Goal: Information Seeking & Learning: Learn about a topic

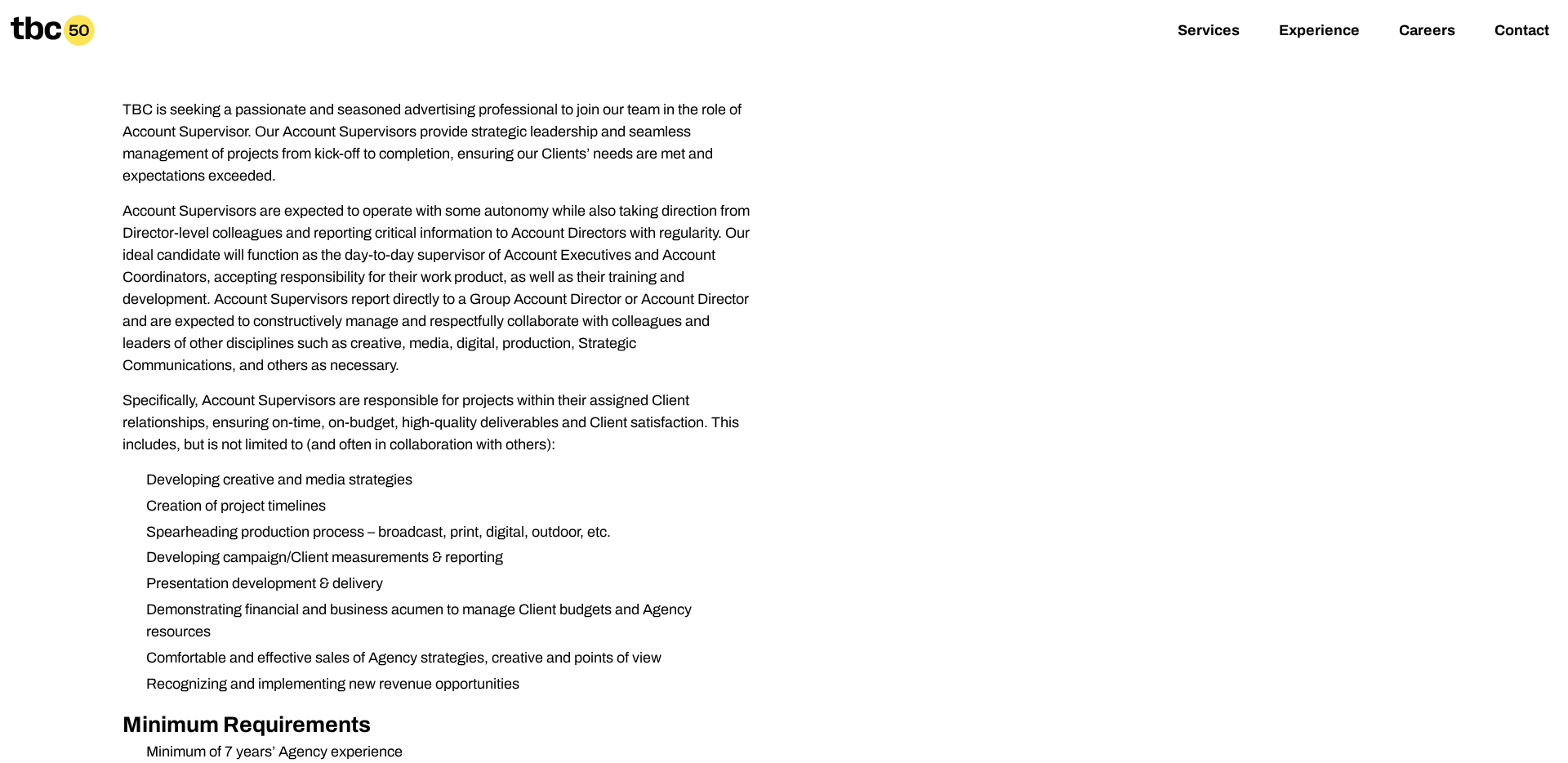
scroll to position [248, 0]
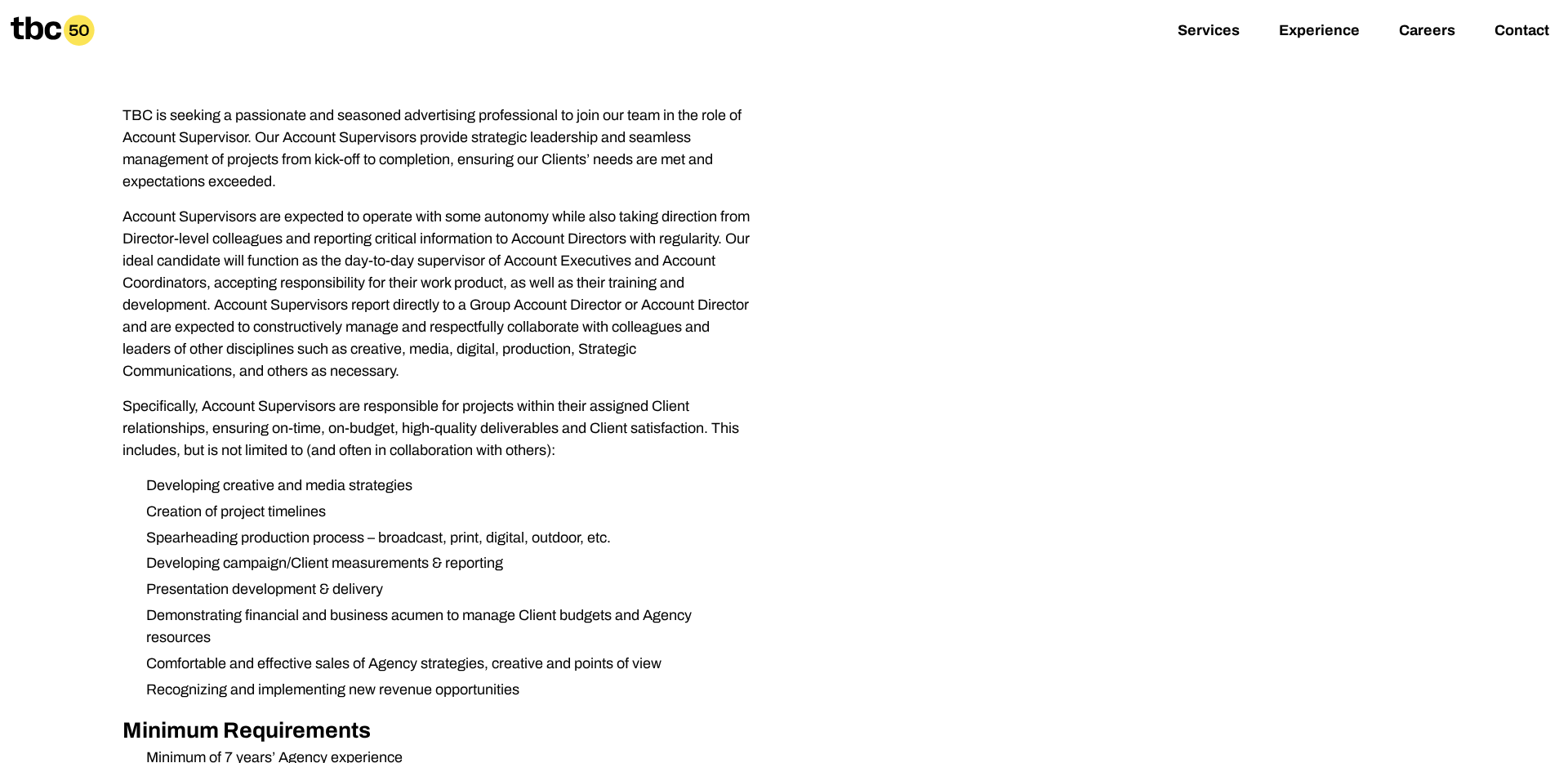
click at [159, 322] on p "Account Supervisors are expected to operate with some autonomy while also takin…" at bounding box center [436, 294] width 628 height 176
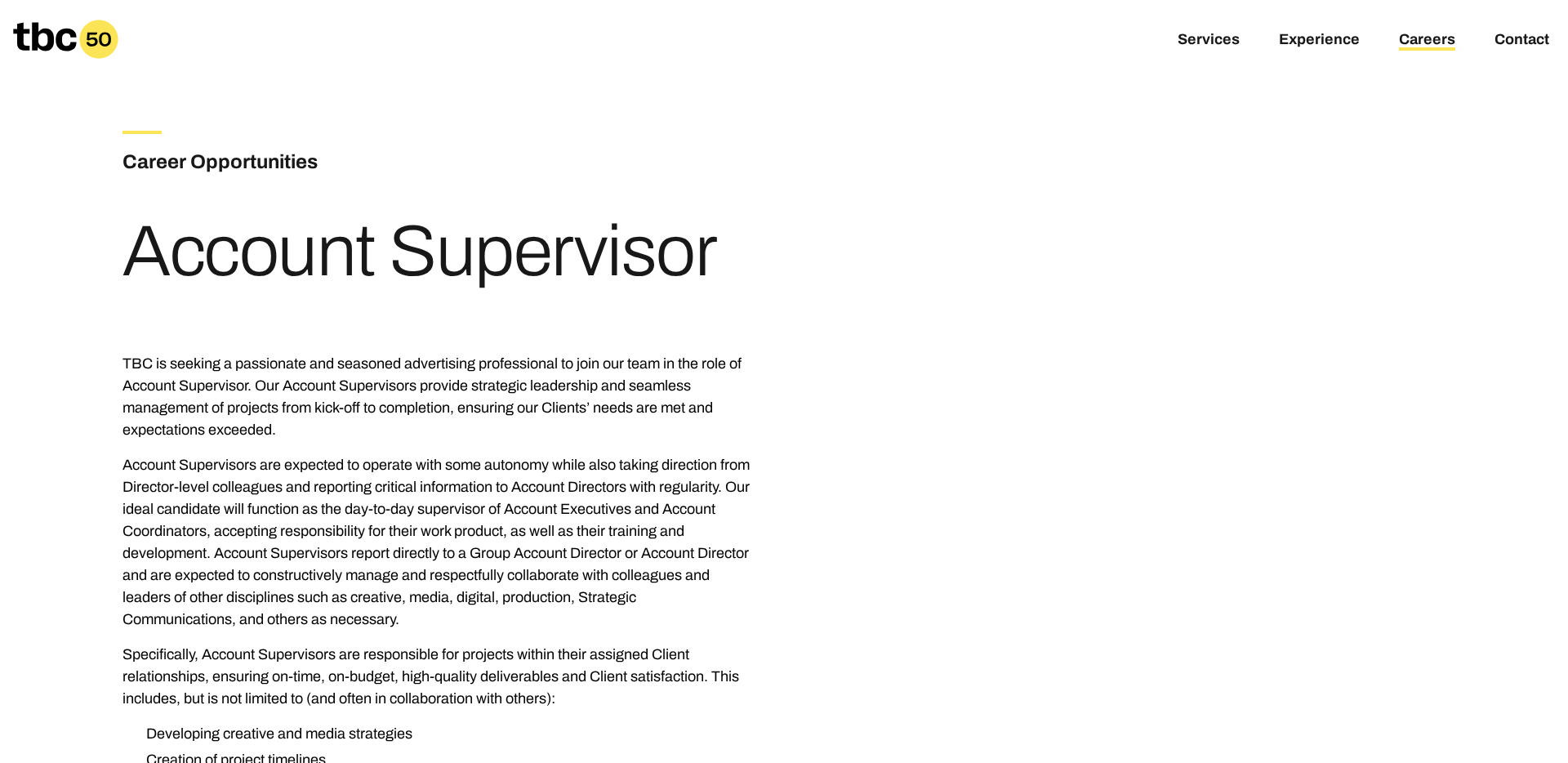
click at [1406, 34] on link "Careers" at bounding box center [1427, 41] width 57 height 20
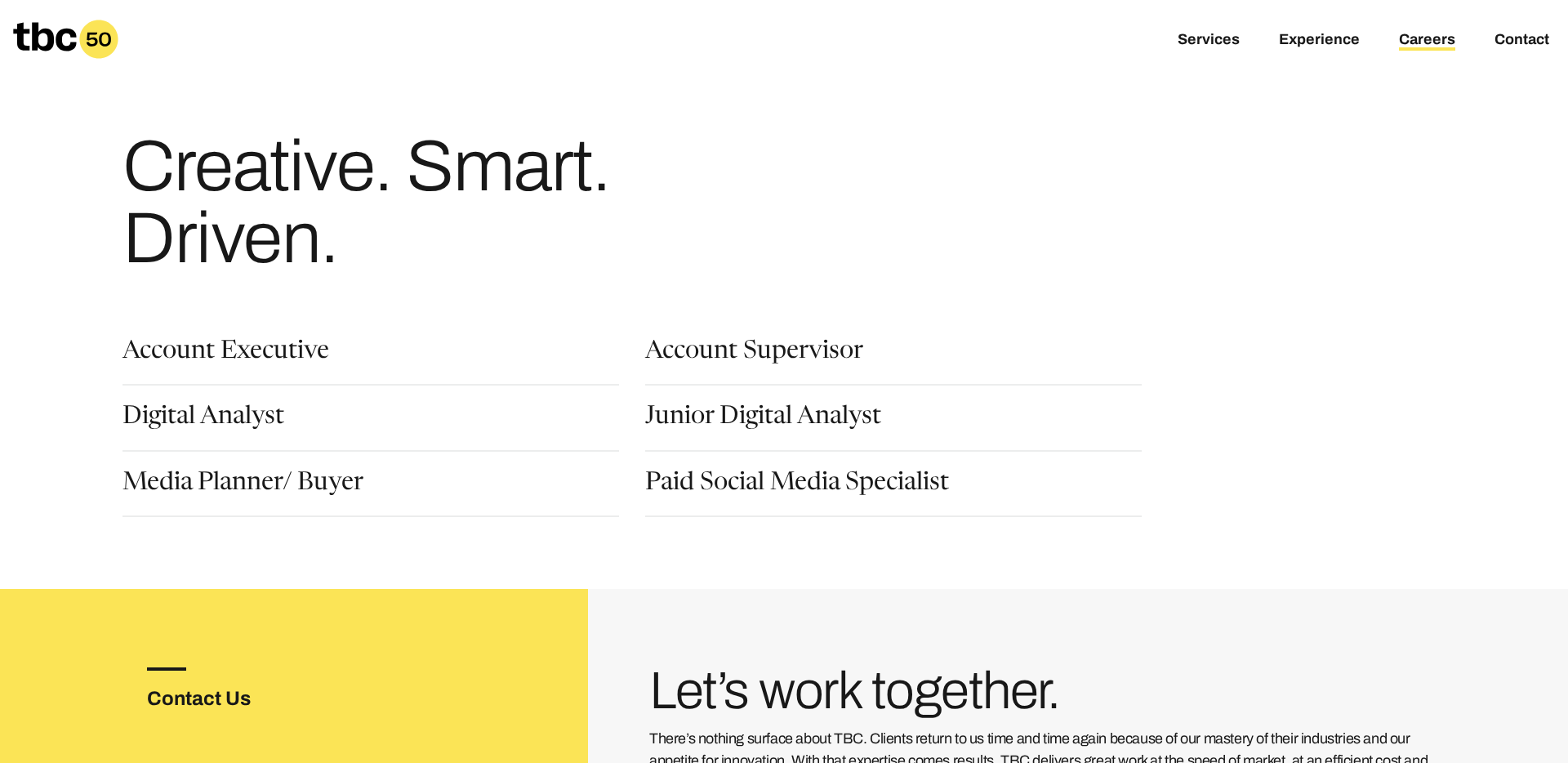
click at [84, 48] on icon at bounding box center [99, 39] width 39 height 39
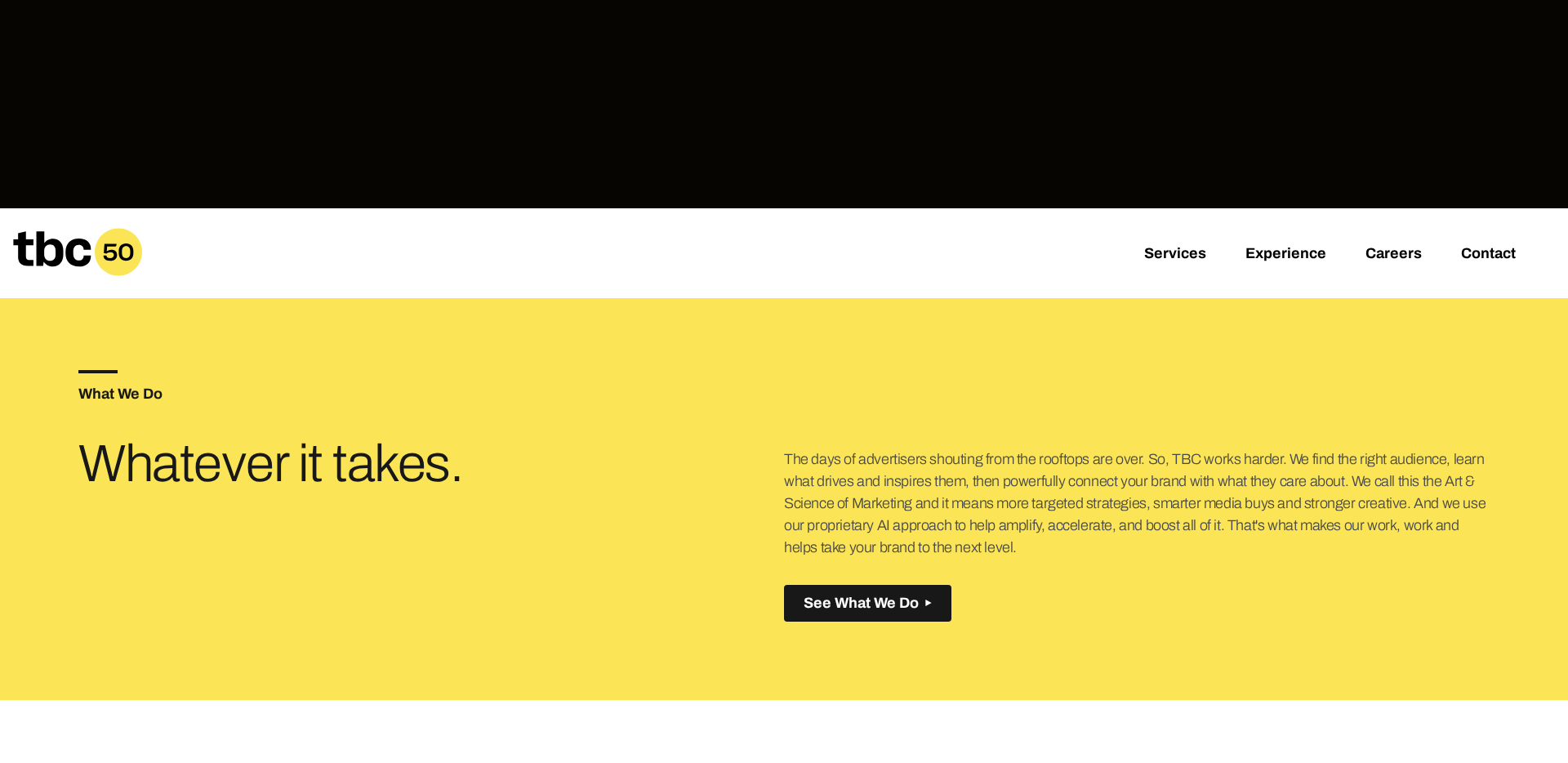
scroll to position [482, 0]
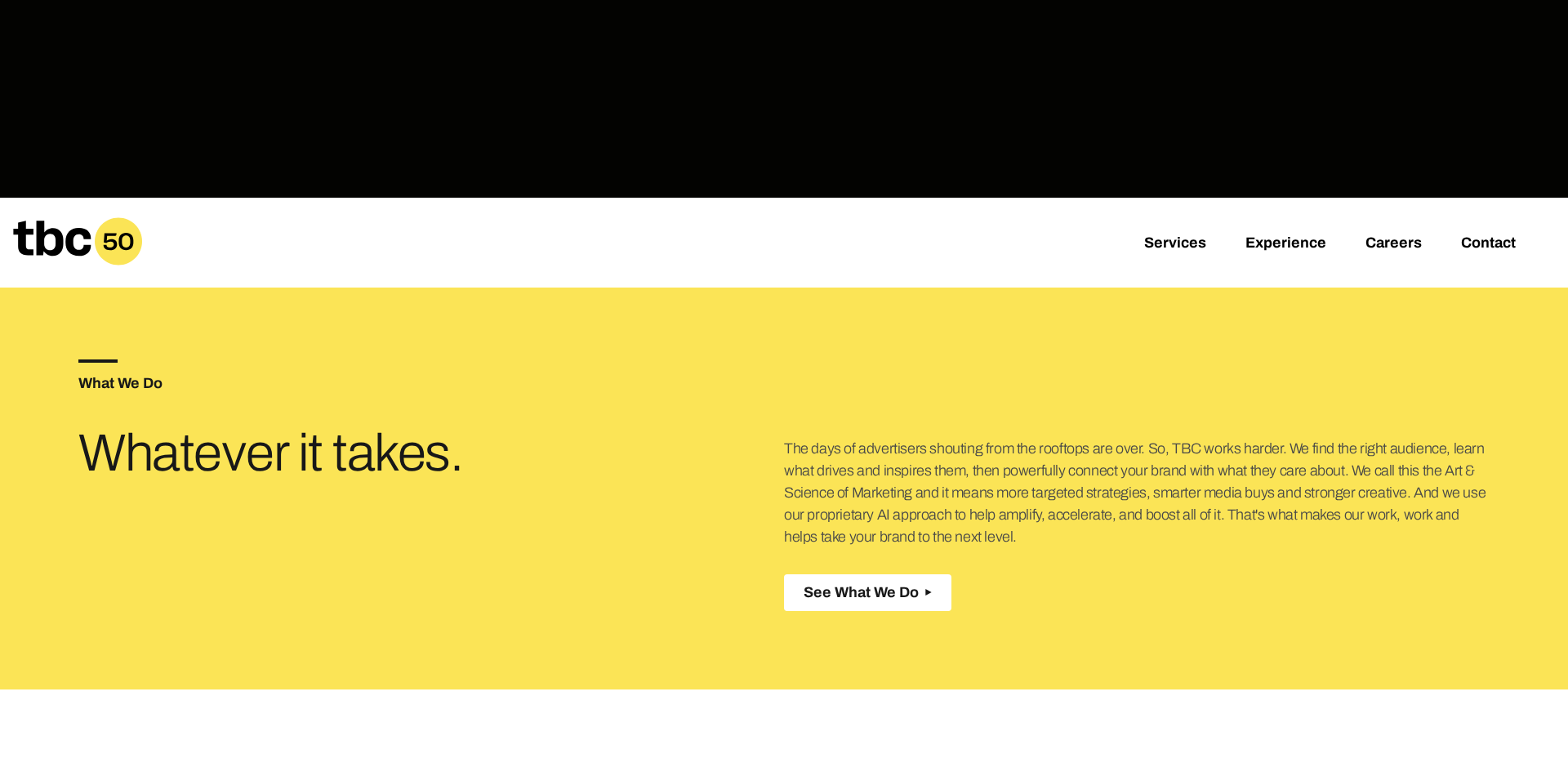
click at [859, 593] on span "See What We Do" at bounding box center [862, 592] width 116 height 17
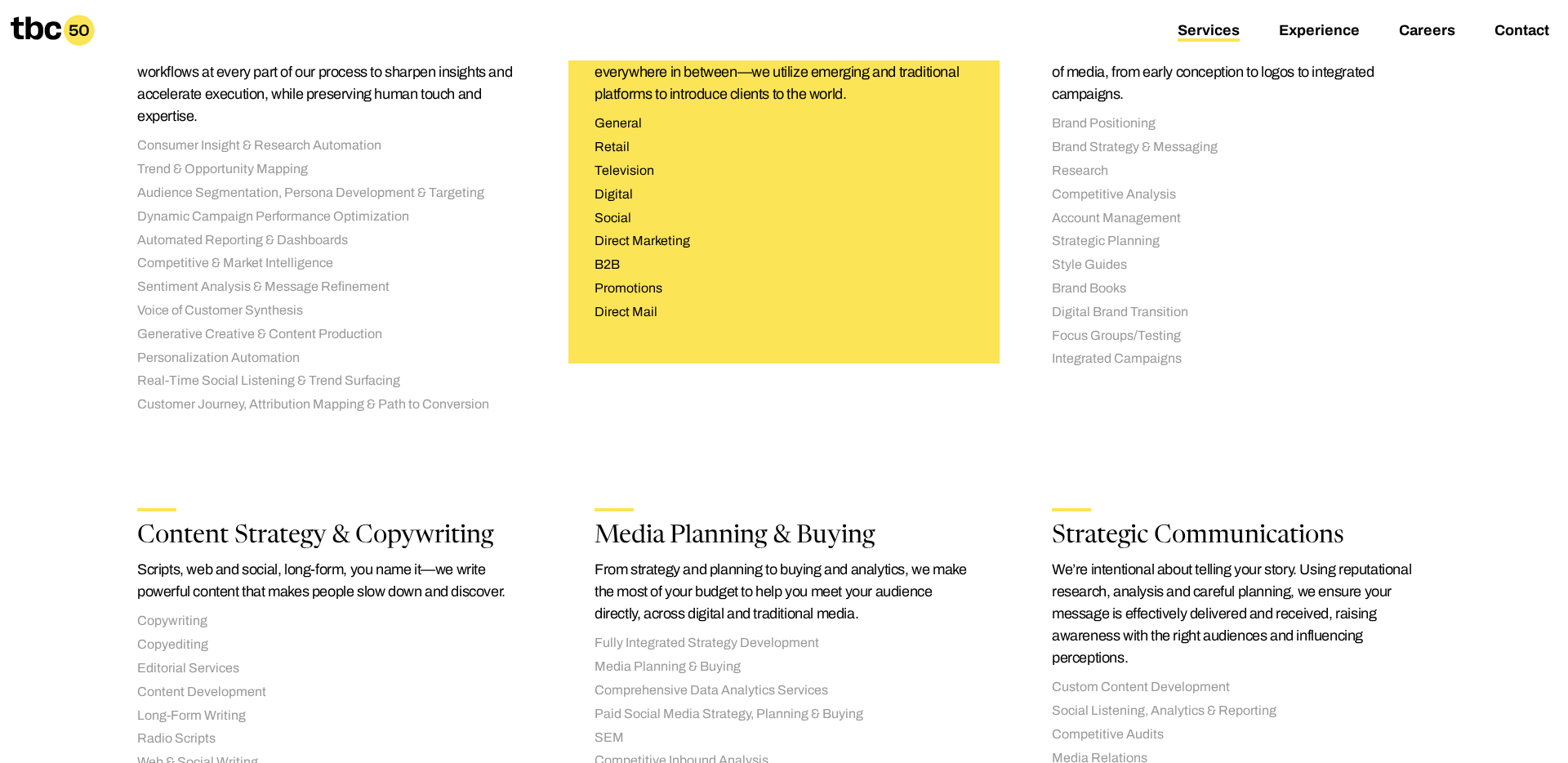
scroll to position [417, 0]
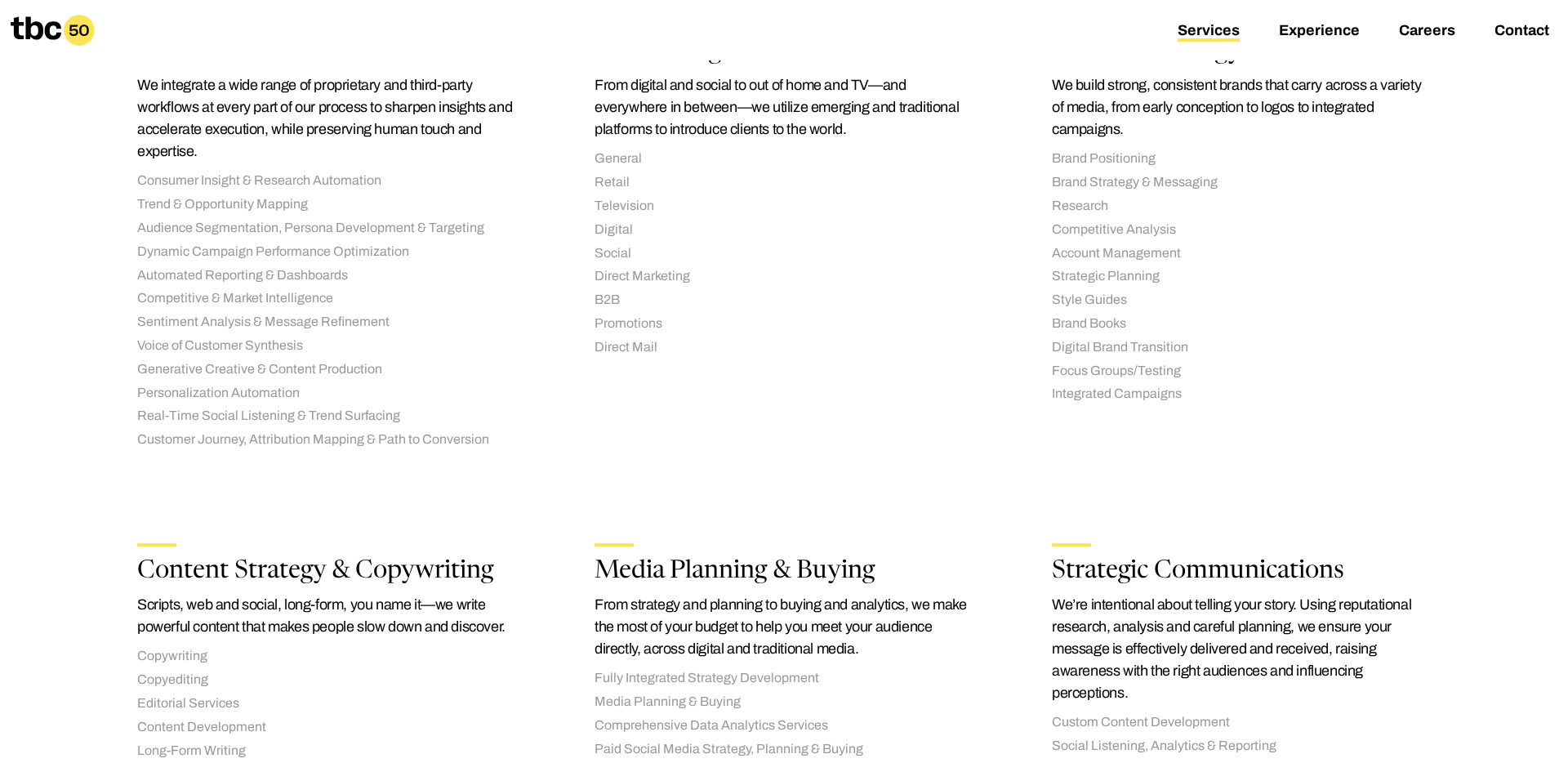
click at [1213, 29] on link "Services" at bounding box center [1208, 32] width 62 height 20
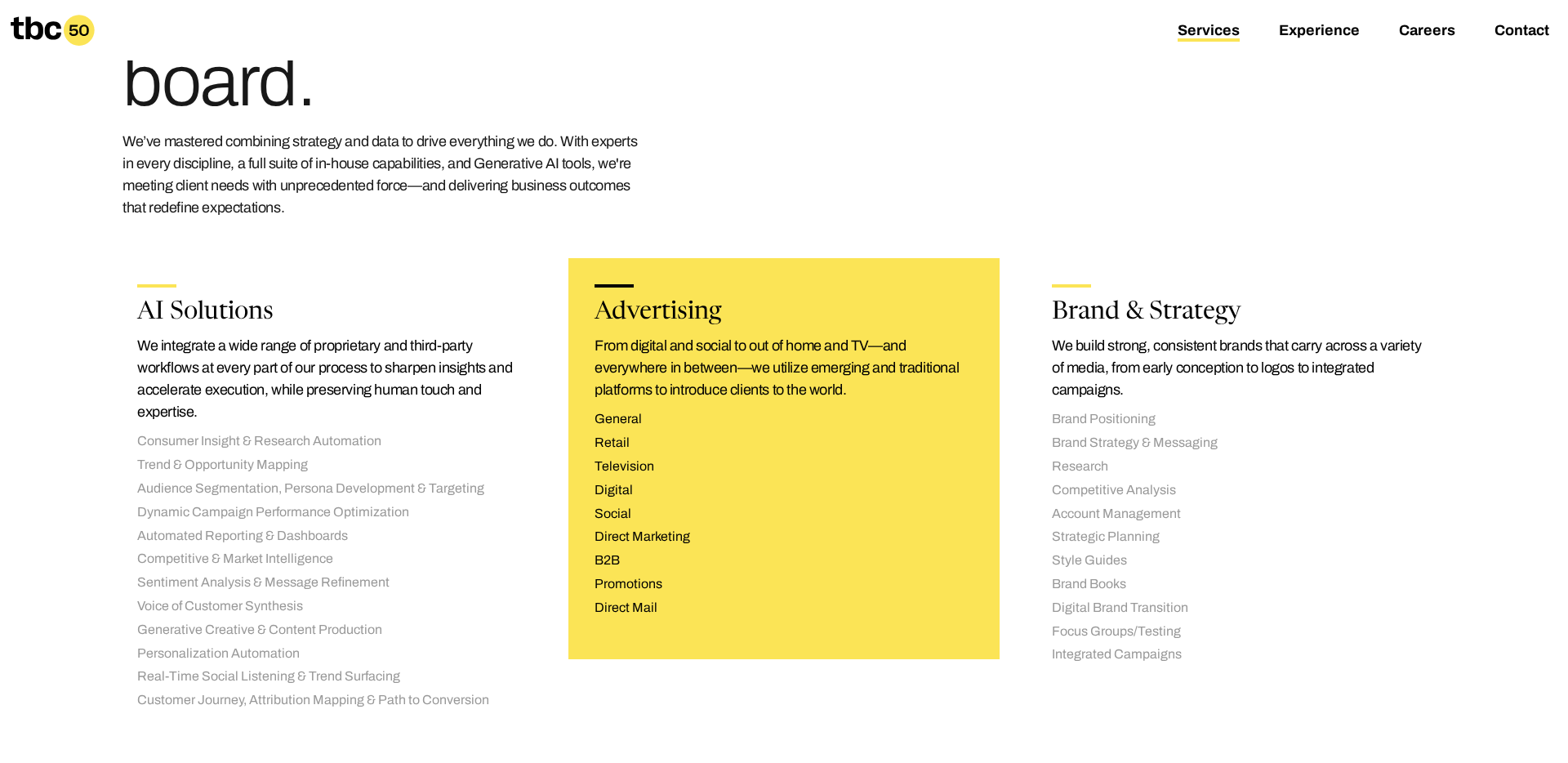
scroll to position [0, 0]
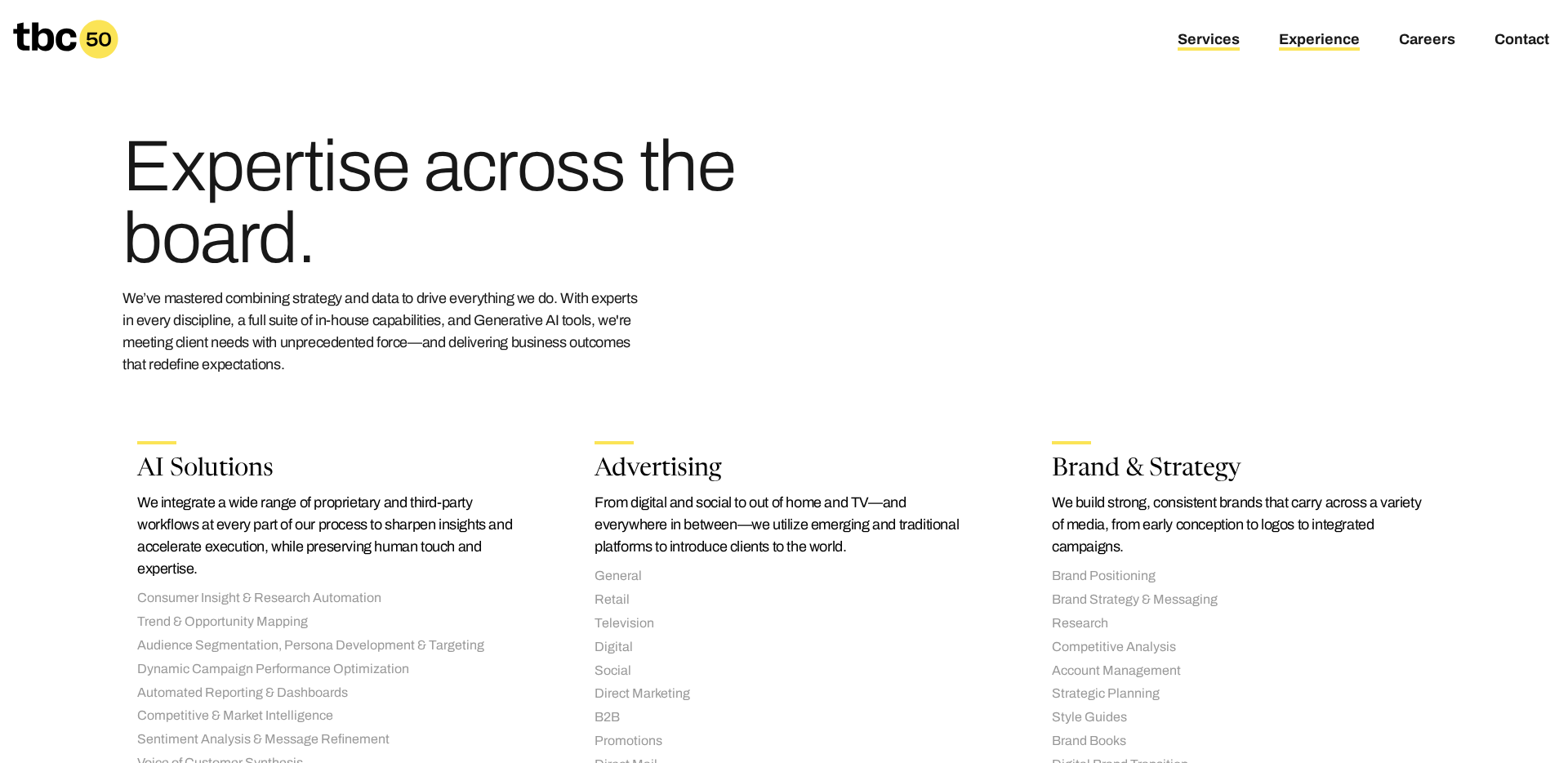
click at [1294, 34] on link "Experience" at bounding box center [1319, 41] width 81 height 20
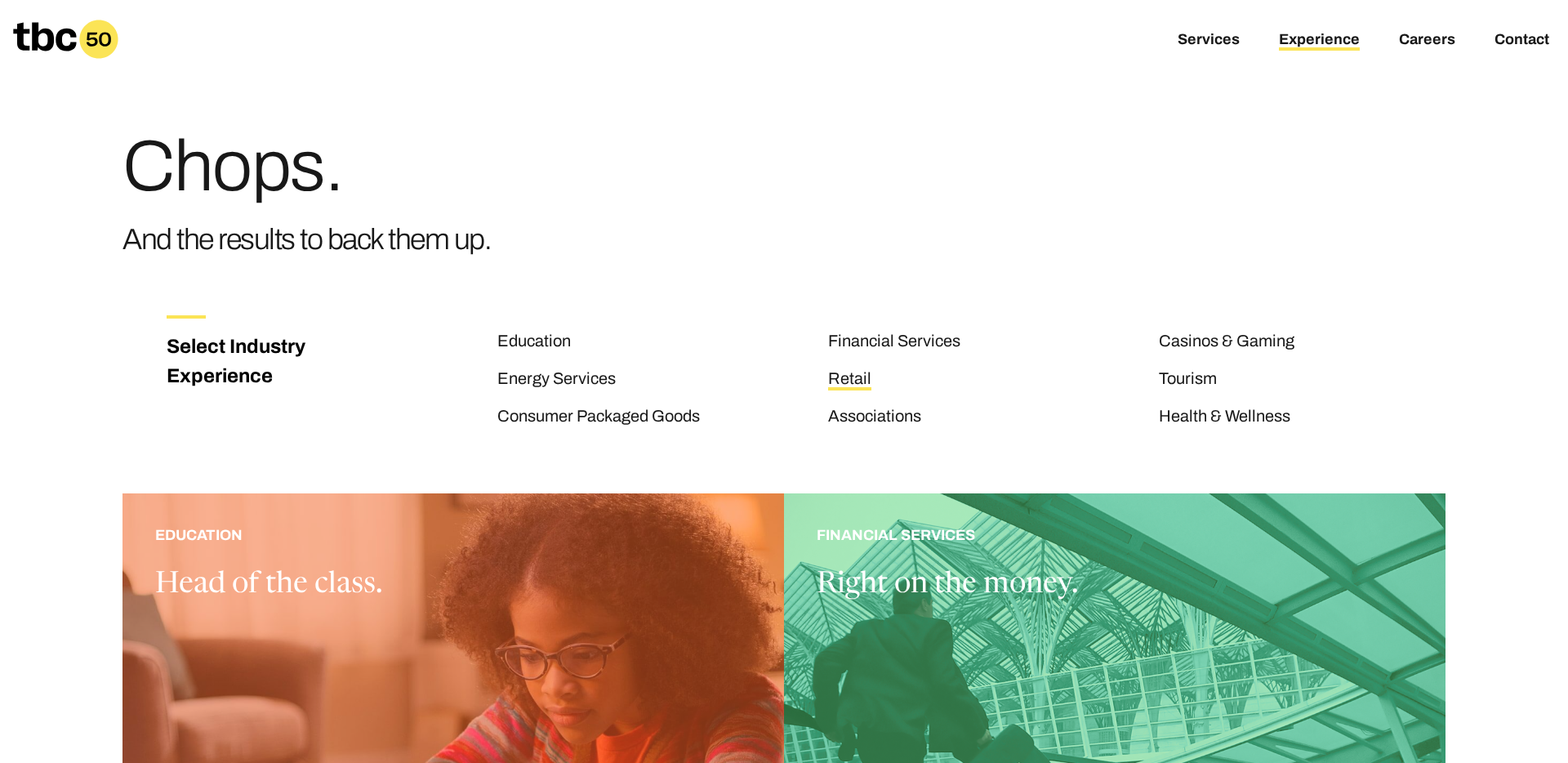
click at [850, 374] on link "Retail" at bounding box center [849, 380] width 43 height 21
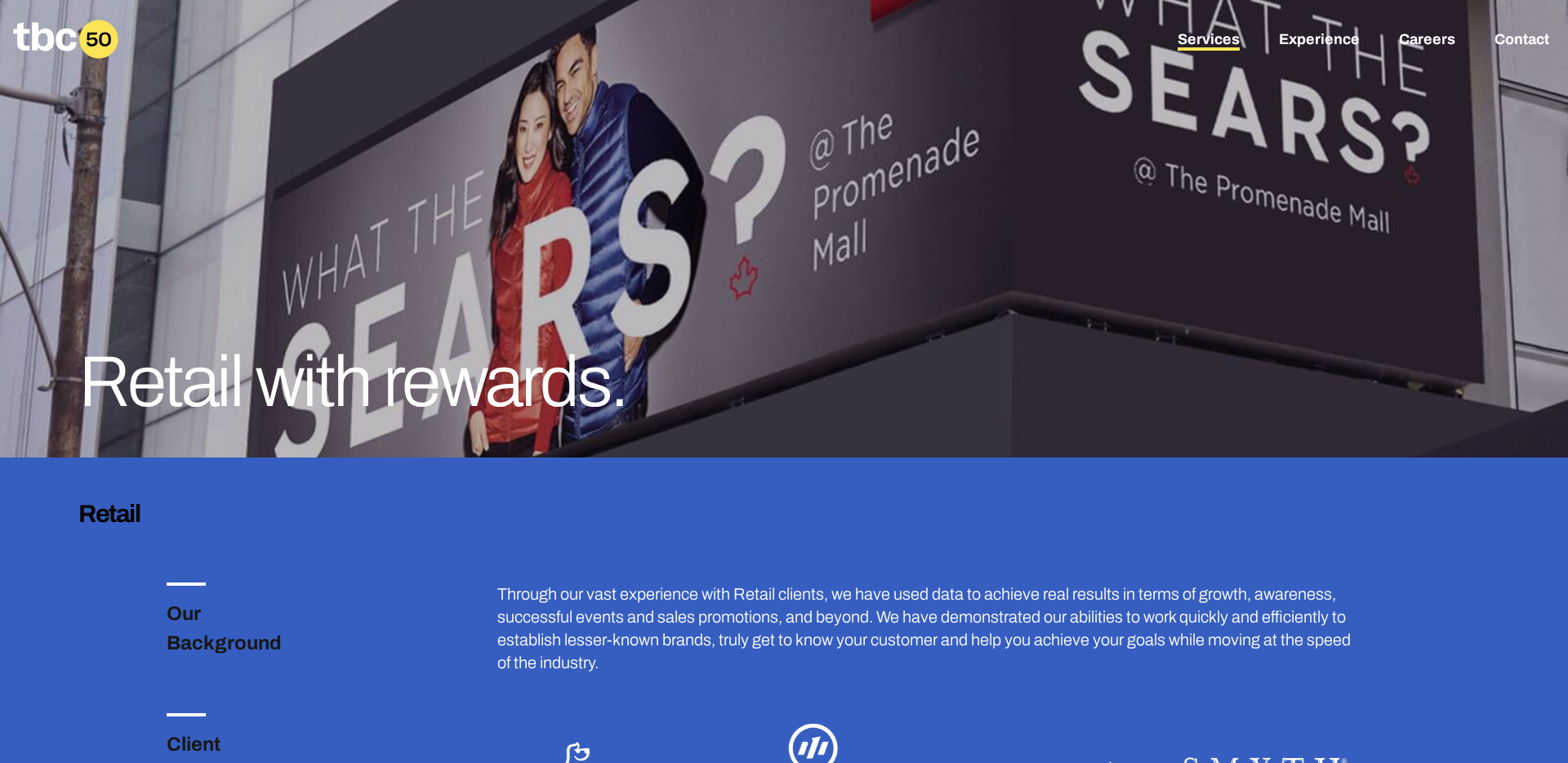
click at [1185, 38] on link "Services" at bounding box center [1208, 41] width 62 height 20
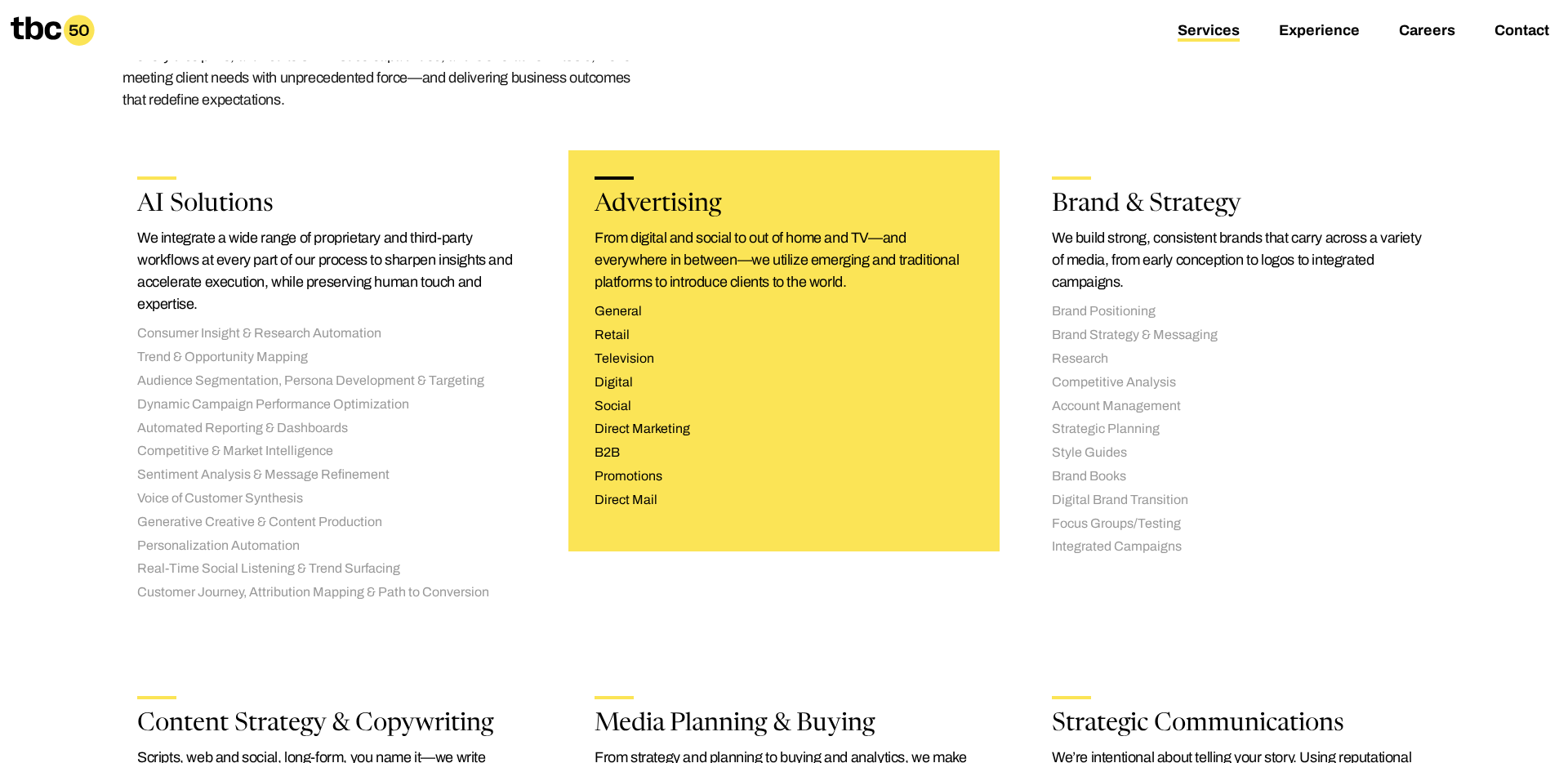
scroll to position [111, 0]
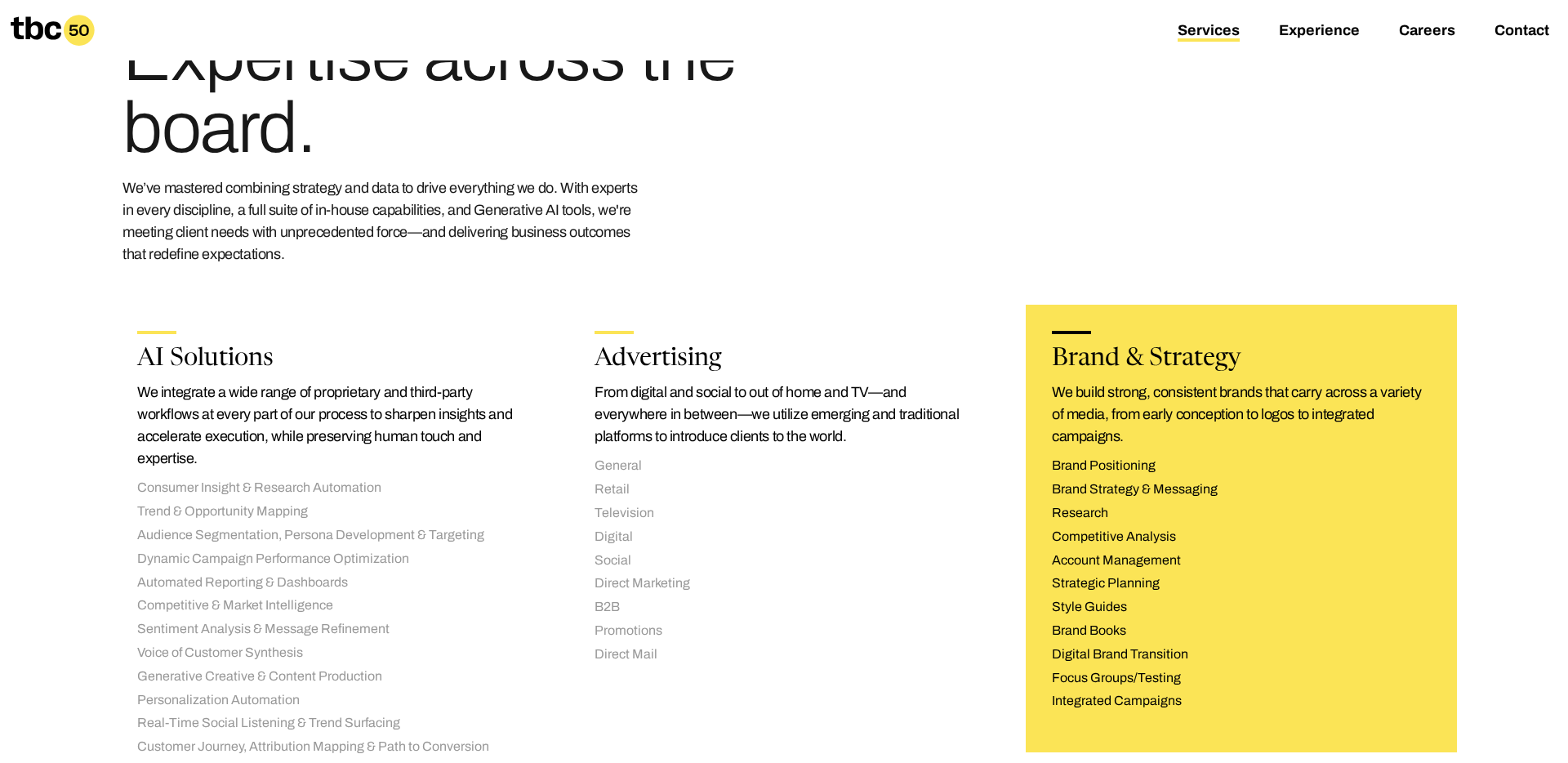
click at [1088, 559] on li "Account Management" at bounding box center [1241, 560] width 379 height 17
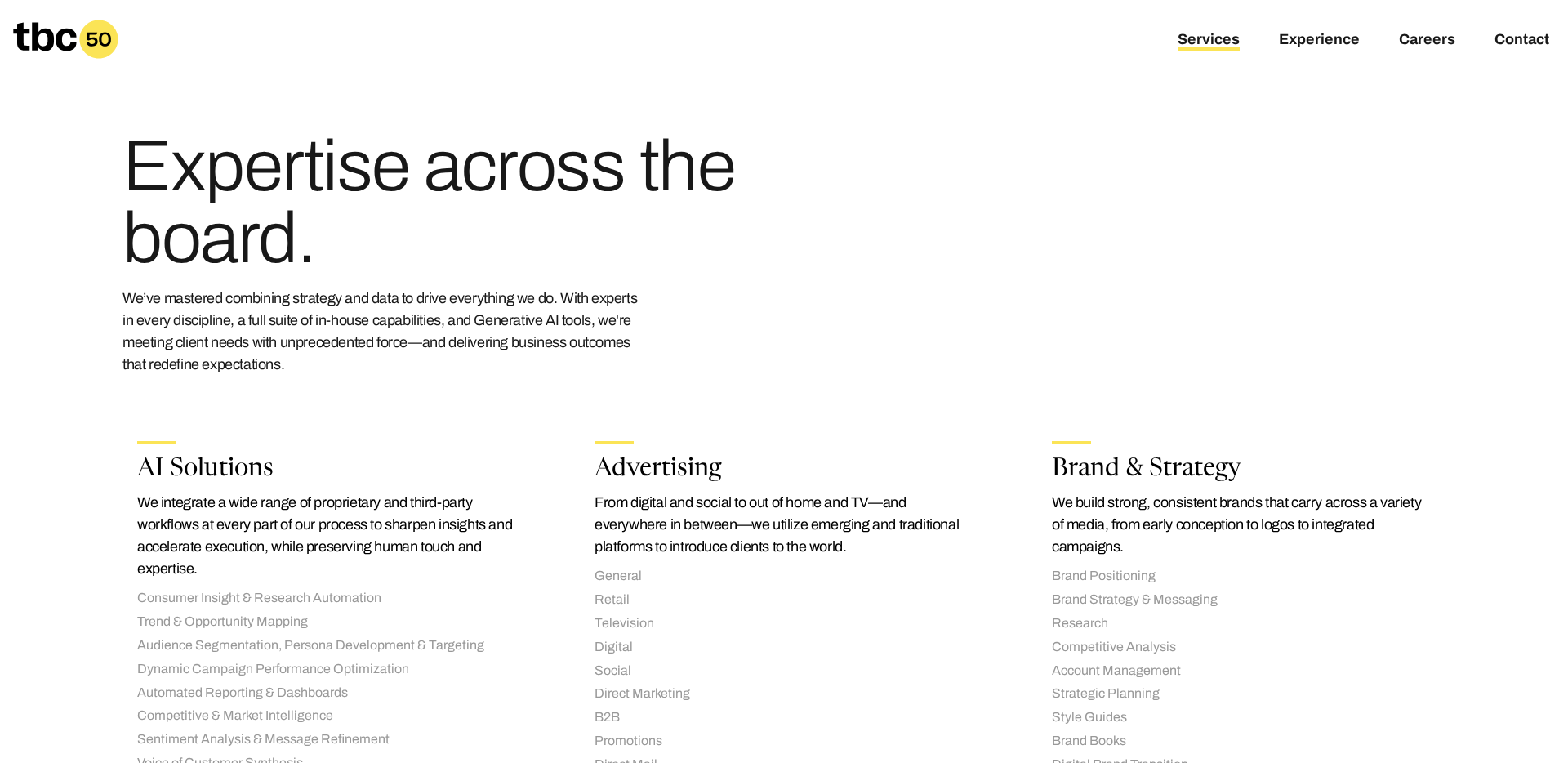
click at [92, 43] on icon at bounding box center [99, 39] width 39 height 39
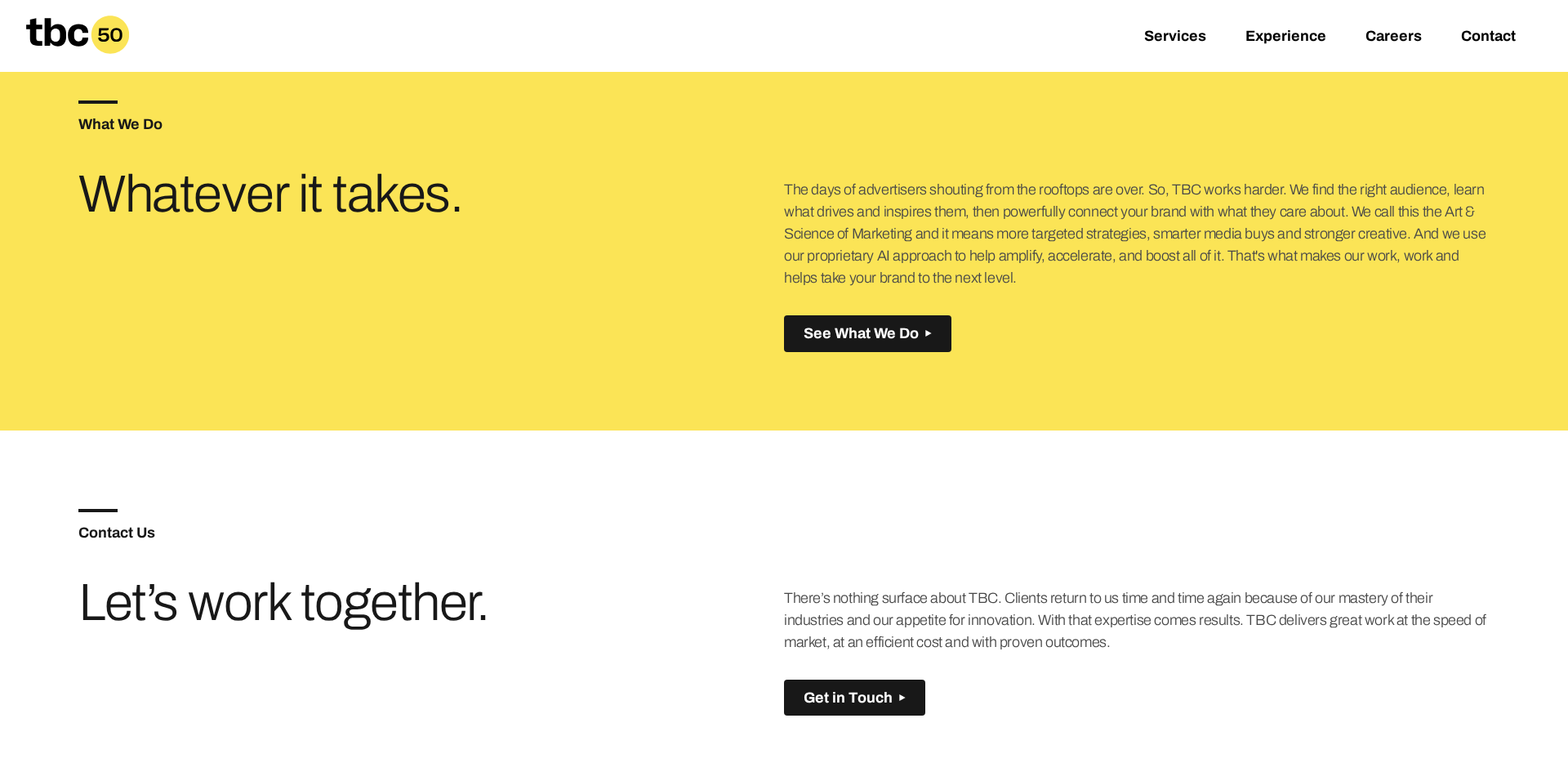
scroll to position [740, 0]
click at [869, 334] on span "See What We Do" at bounding box center [862, 334] width 116 height 17
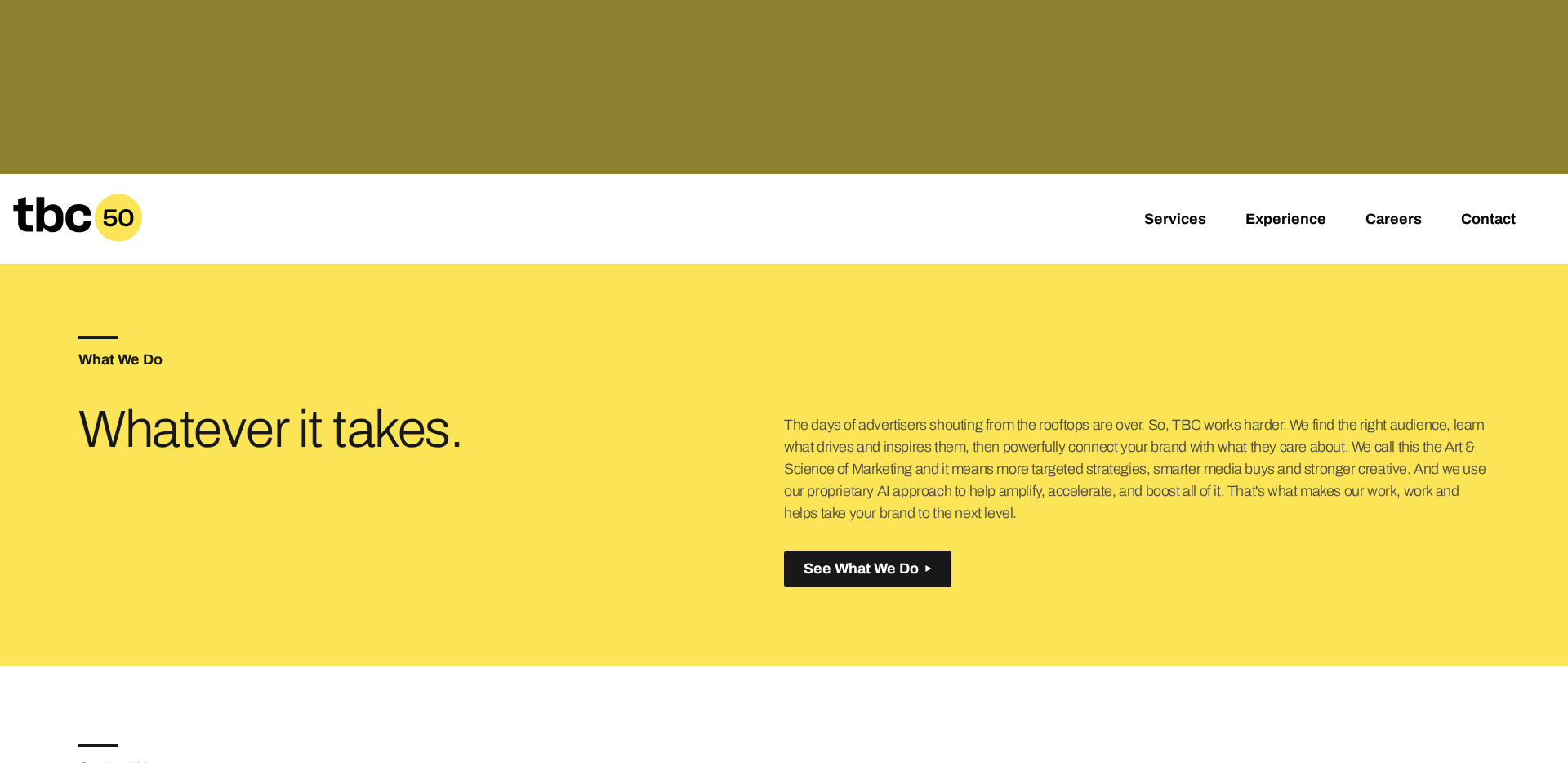
scroll to position [589, 0]
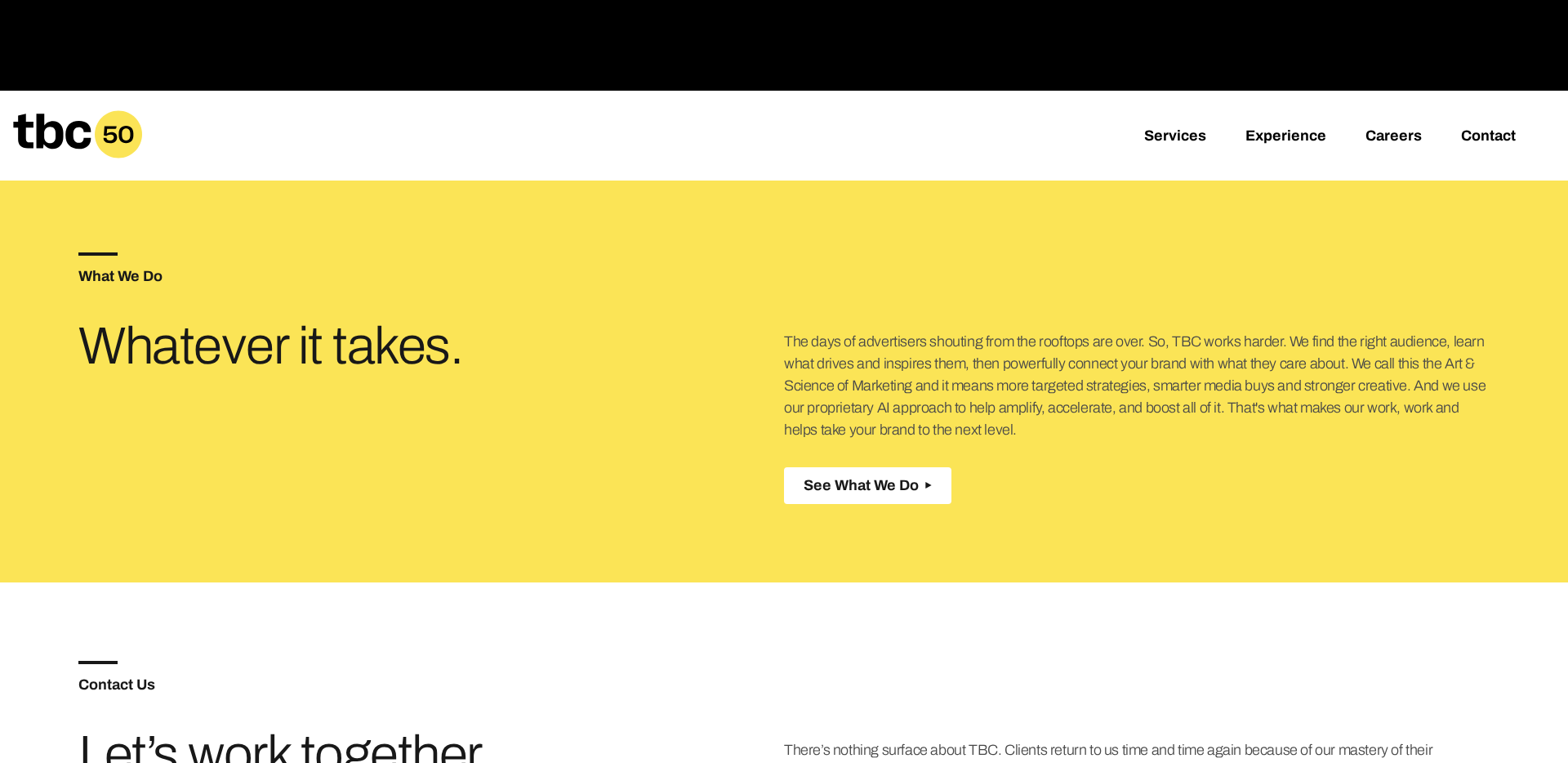
click at [836, 486] on span "See What We Do" at bounding box center [862, 485] width 116 height 17
